Goal: Find specific page/section: Find specific page/section

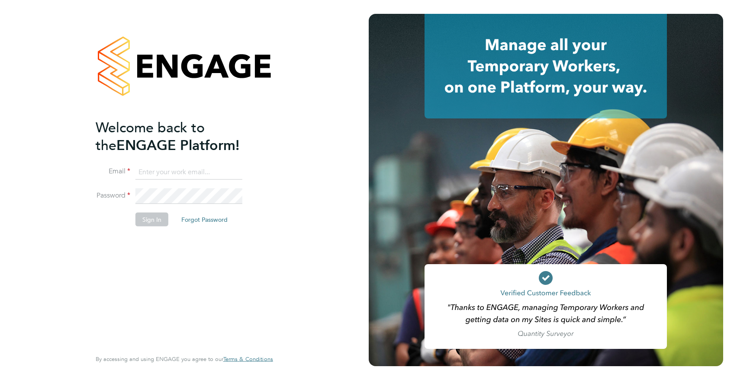
type input "[EMAIL_ADDRESS][DOMAIN_NAME]"
click at [123, 218] on li "Sign In Forgot Password" at bounding box center [180, 224] width 169 height 22
click at [138, 223] on button "Sign In" at bounding box center [151, 220] width 33 height 14
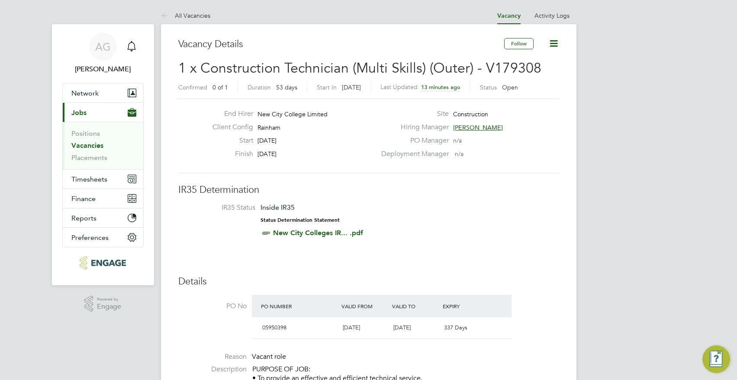
click at [92, 148] on link "Vacancies" at bounding box center [87, 145] width 32 height 8
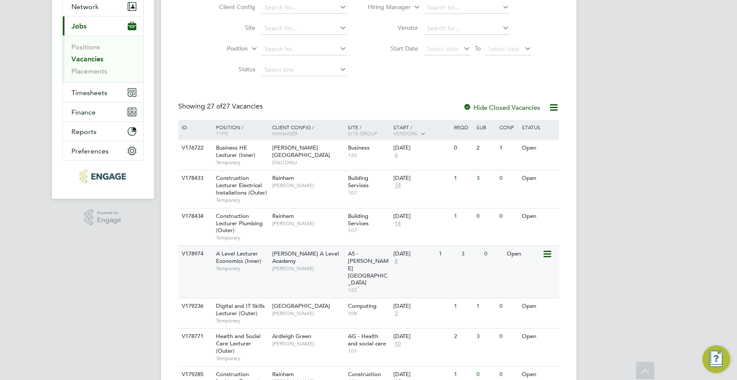
scroll to position [130, 0]
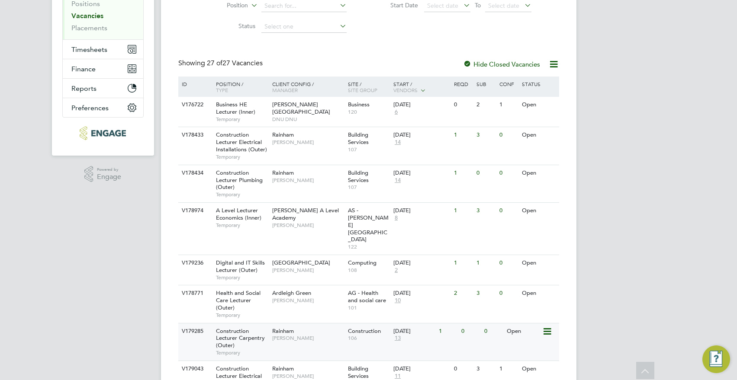
click at [242, 327] on span "Construction Lecturer Carpentry (Outer)" at bounding box center [240, 338] width 49 height 22
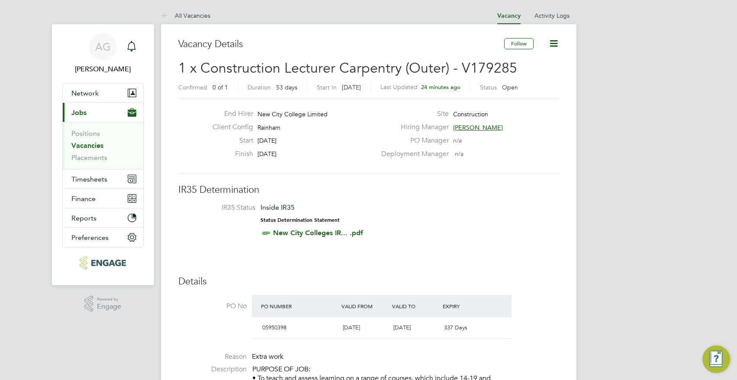
click at [89, 147] on link "Vacancies" at bounding box center [87, 145] width 32 height 8
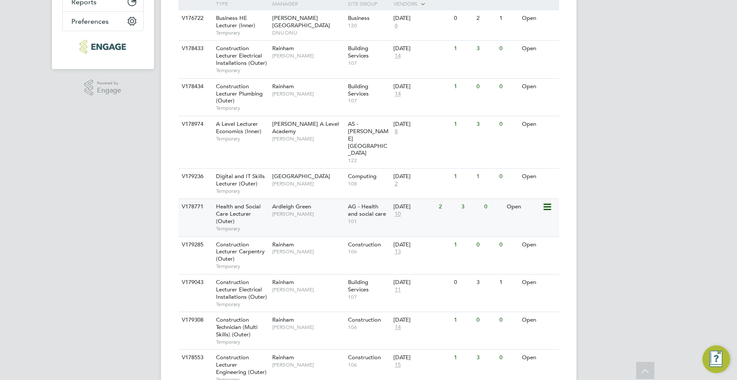
scroll to position [259, 0]
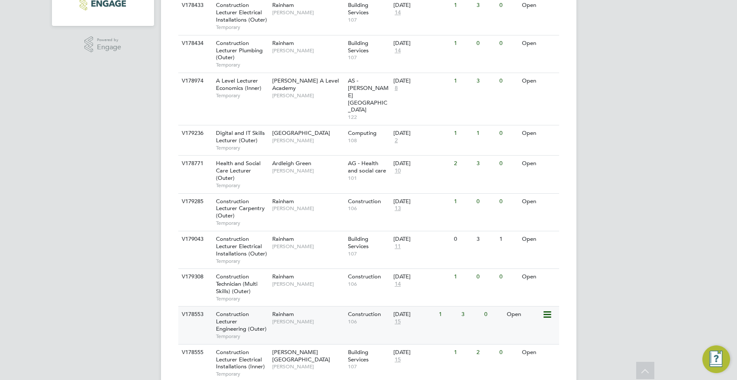
click at [458, 307] on div "1" at bounding box center [447, 315] width 22 height 16
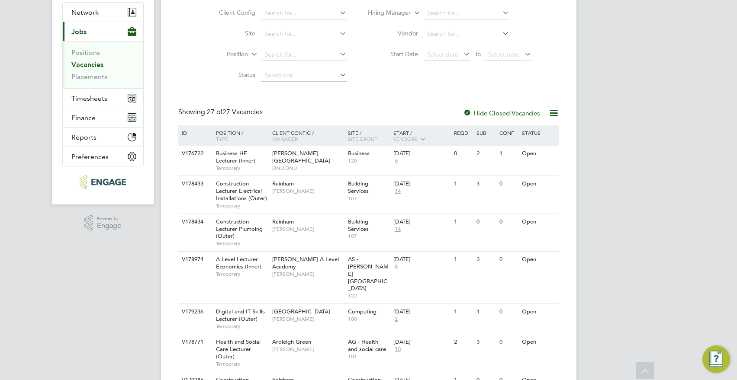
scroll to position [43, 0]
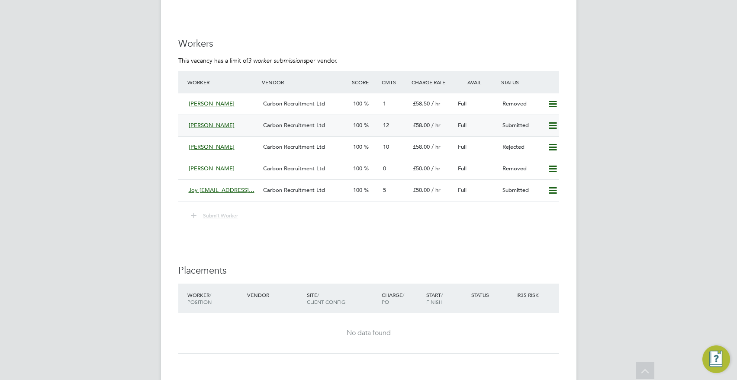
click at [385, 124] on span "12" at bounding box center [386, 125] width 6 height 7
